Goal: Navigation & Orientation: Find specific page/section

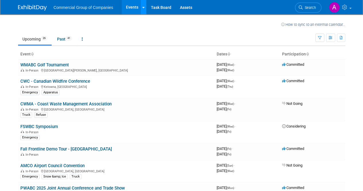
click at [144, 8] on link at bounding box center [143, 7] width 6 height 14
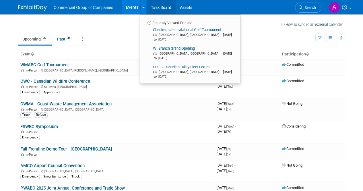
click at [166, 7] on link "Task Board" at bounding box center [161, 7] width 29 height 14
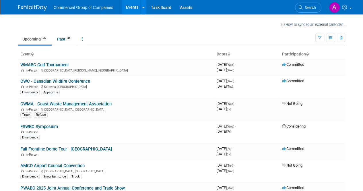
click at [103, 8] on span "Commercial Group of Companies" at bounding box center [84, 7] width 60 height 5
click at [181, 7] on link "Assets" at bounding box center [186, 7] width 21 height 14
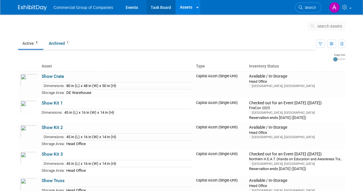
click at [164, 8] on link "Task Board" at bounding box center [160, 7] width 29 height 14
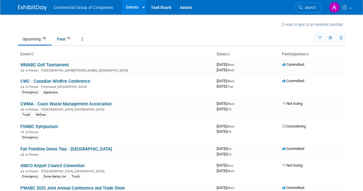
click at [280, 34] on ul "Upcoming 26 Past 41 All Events 67 Past and Upcoming Grouped Annually Events gro…" at bounding box center [166, 39] width 297 height 13
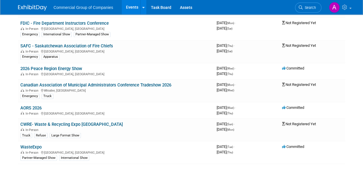
scroll to position [459, 0]
